Goal: Task Accomplishment & Management: Use online tool/utility

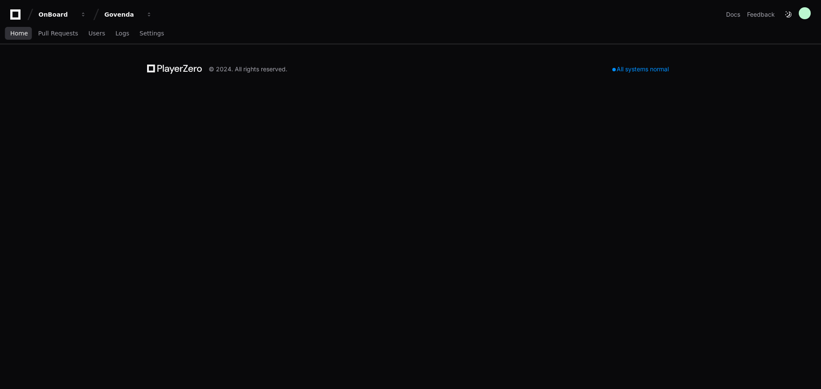
click at [17, 35] on span "Home" at bounding box center [19, 33] width 18 height 5
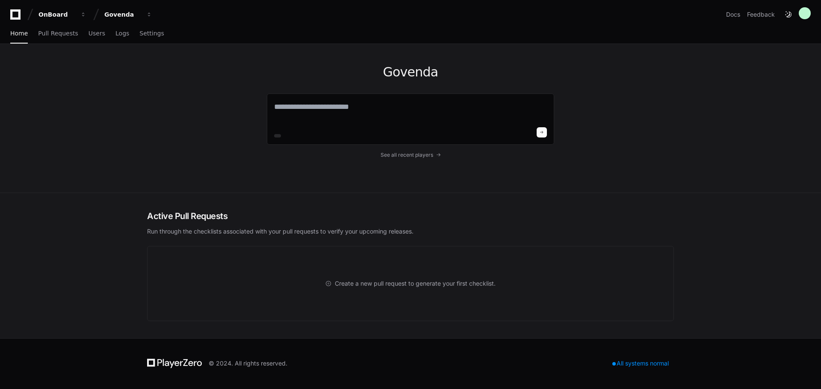
click at [15, 14] on icon at bounding box center [15, 14] width 17 height 10
click at [83, 12] on span "button" at bounding box center [83, 15] width 6 height 6
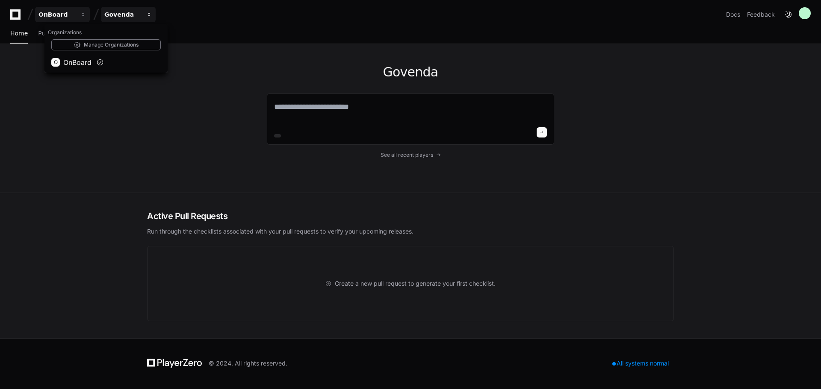
click at [75, 13] on div "Govenda" at bounding box center [56, 14] width 37 height 9
click at [75, 11] on div "Govenda" at bounding box center [56, 14] width 37 height 9
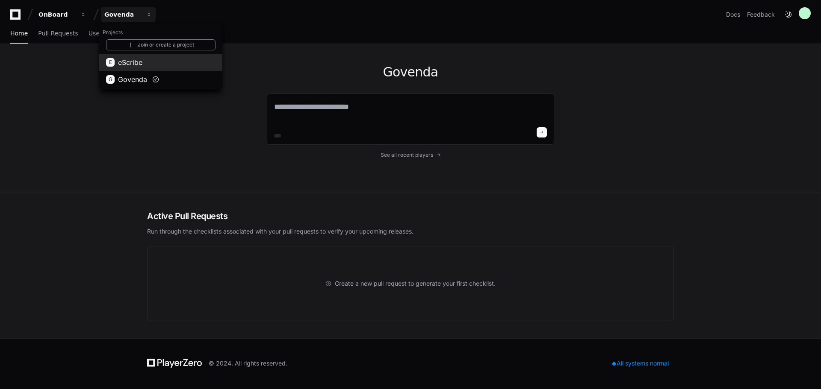
click at [132, 60] on span "eScribe" at bounding box center [130, 62] width 24 height 10
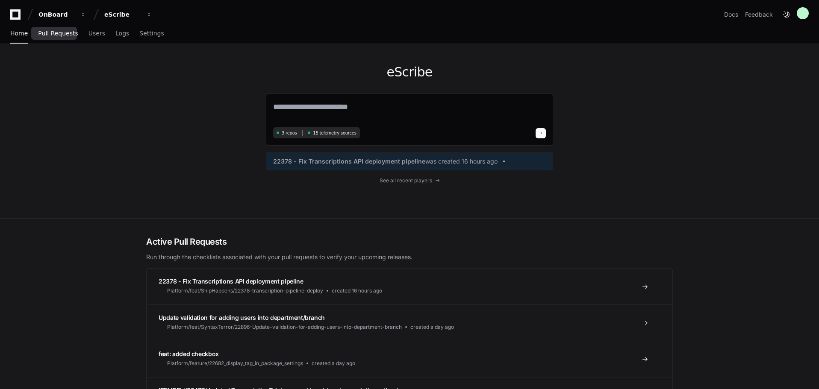
click at [55, 33] on span "Pull Requests" at bounding box center [58, 33] width 40 height 5
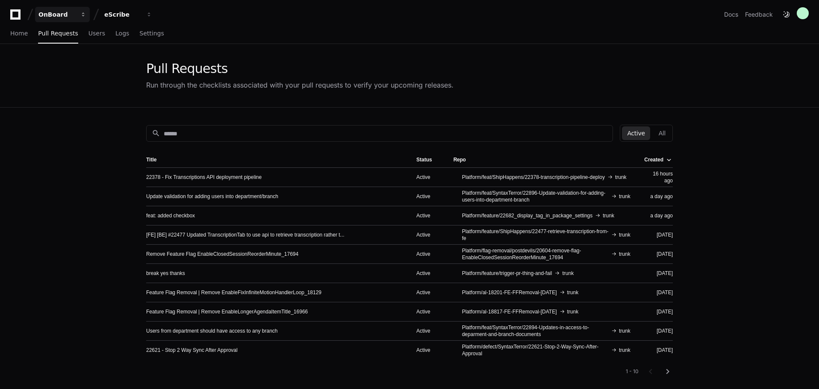
click at [56, 15] on div "OnBoard" at bounding box center [56, 14] width 37 height 9
click at [68, 61] on span "OnBoard" at bounding box center [77, 62] width 28 height 10
drag, startPoint x: 115, startPoint y: 12, endPoint x: 51, endPoint y: 15, distance: 64.6
click at [51, 15] on div "OnBoard eScribe" at bounding box center [82, 14] width 145 height 15
click at [75, 12] on div "eScribe" at bounding box center [56, 14] width 37 height 9
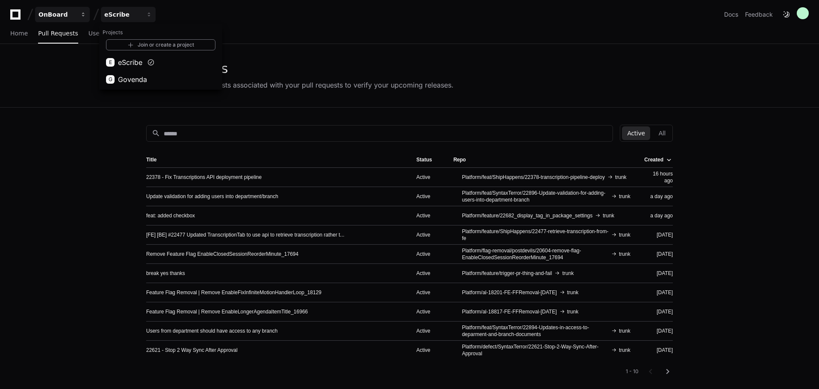
click at [70, 13] on div "OnBoard" at bounding box center [56, 14] width 37 height 9
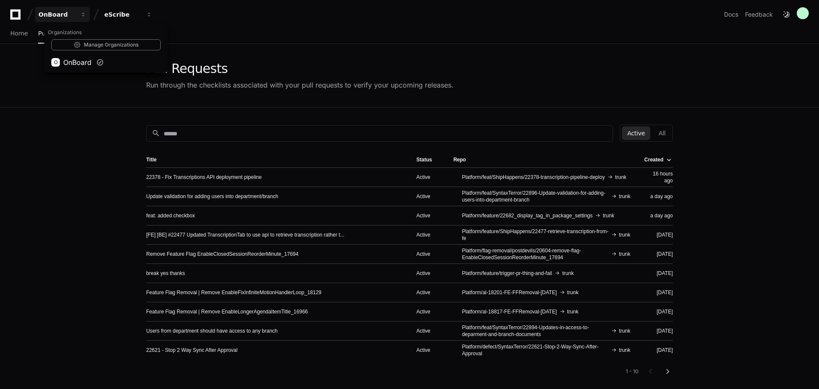
click at [77, 105] on div "Pull Requests Run through the checklists associated with your pull requests to …" at bounding box center [409, 76] width 819 height 64
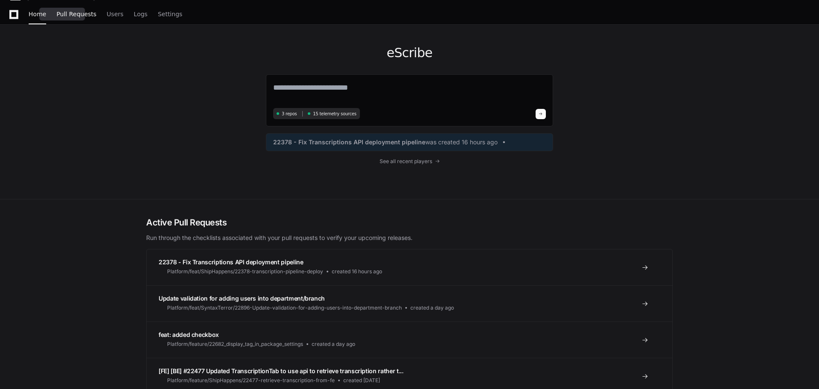
scroll to position [43, 0]
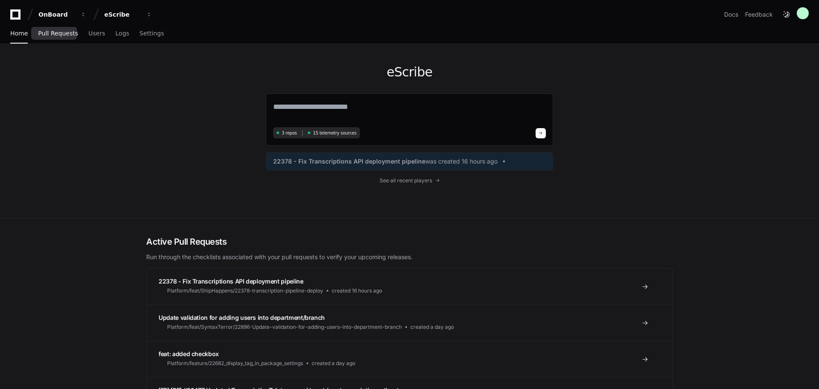
click at [61, 38] on link "Pull Requests" at bounding box center [58, 34] width 40 height 20
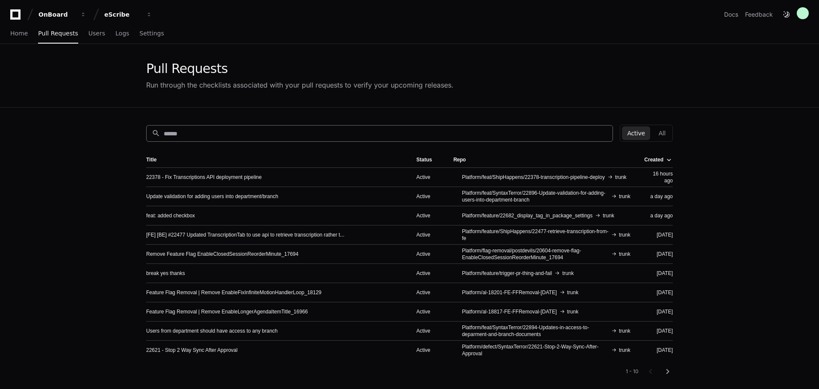
click at [179, 131] on input at bounding box center [386, 134] width 444 height 9
type input "******"
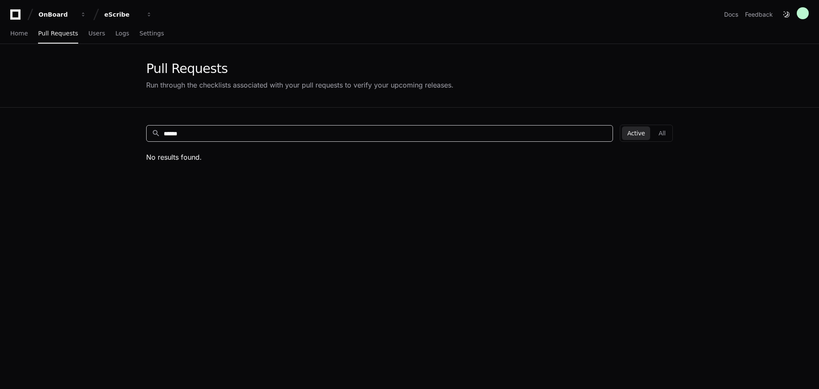
drag, startPoint x: 242, startPoint y: 132, endPoint x: 121, endPoint y: 131, distance: 120.1
click at [121, 131] on app-pull-request-list-page "Pull Requests Run through the checklists associated with your pull requests to …" at bounding box center [409, 270] width 819 height 453
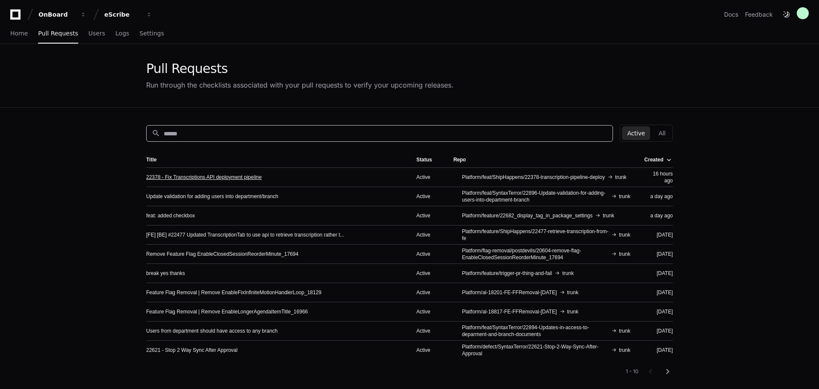
click at [174, 177] on link "22378 - Fix Transcriptions API deployment pipeline" at bounding box center [203, 177] width 115 height 7
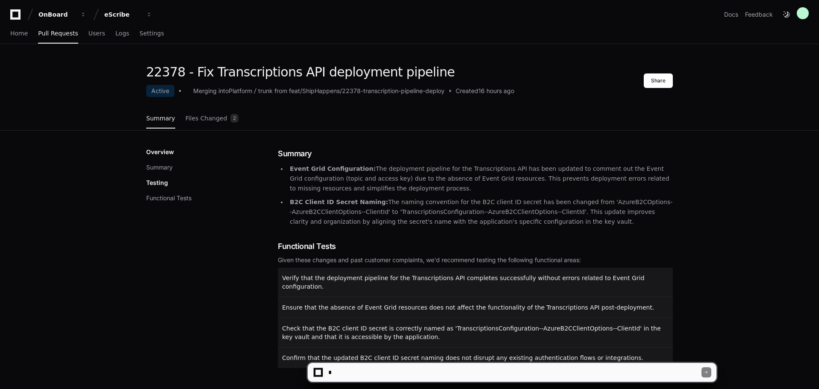
click at [358, 376] on textarea at bounding box center [514, 372] width 375 height 19
type textarea "**********"
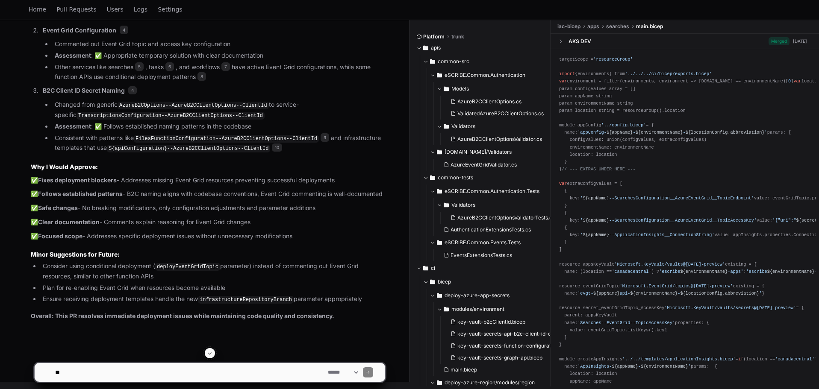
scroll to position [677, 0]
